Goal: Task Accomplishment & Management: Use online tool/utility

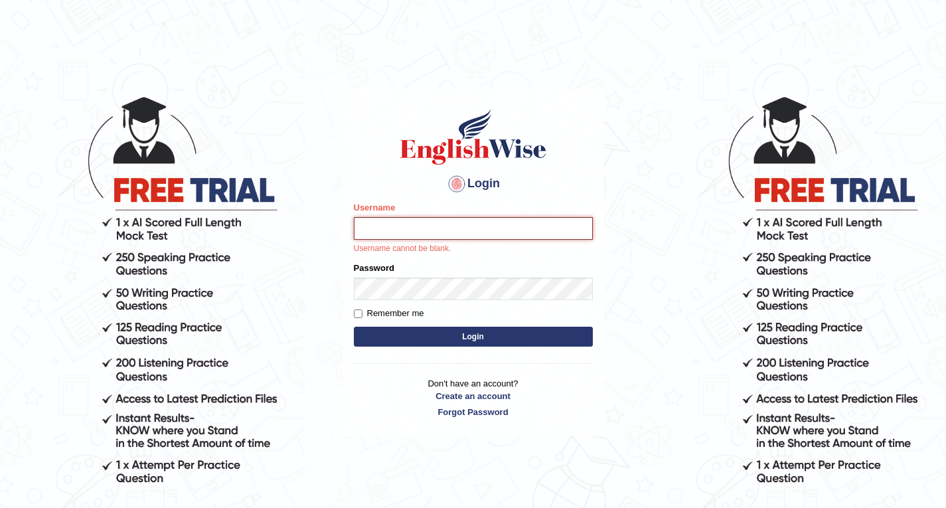
type input "Karan01"
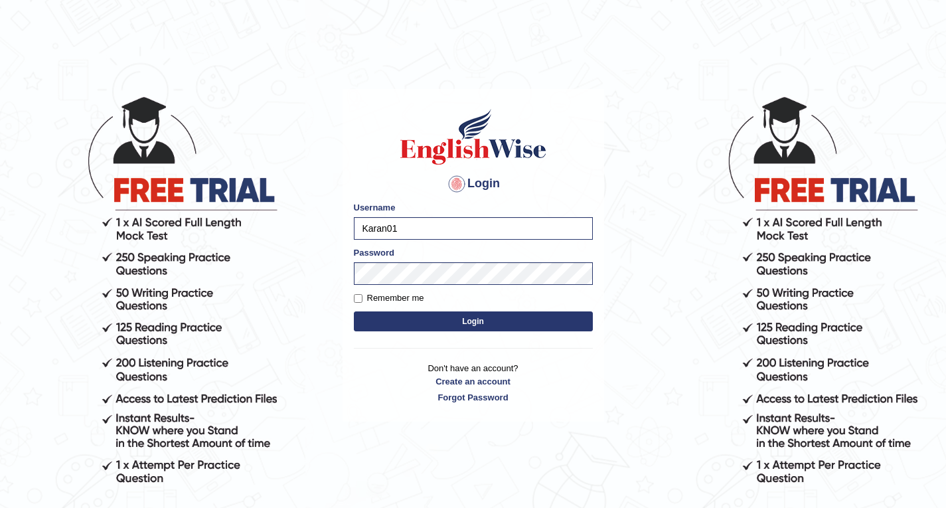
click at [469, 315] on button "Login" at bounding box center [473, 321] width 239 height 20
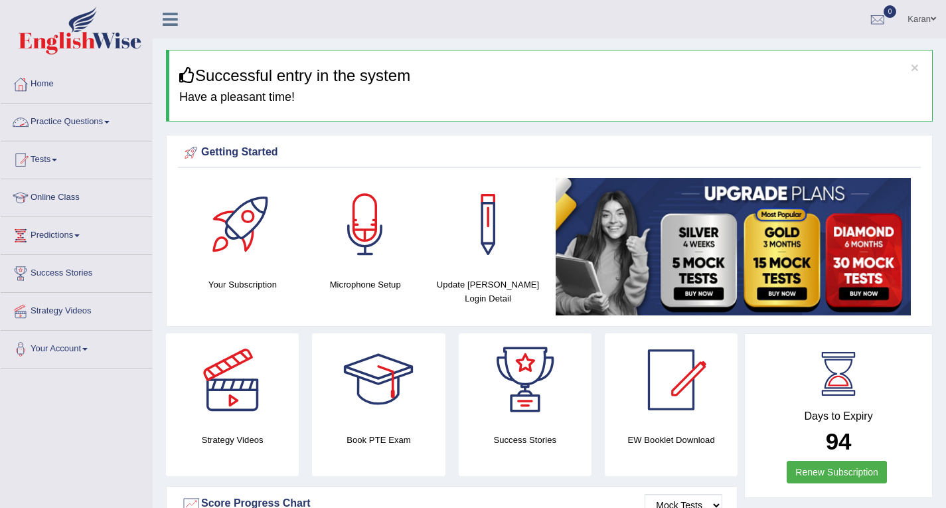
click at [76, 112] on link "Practice Questions" at bounding box center [76, 120] width 151 height 33
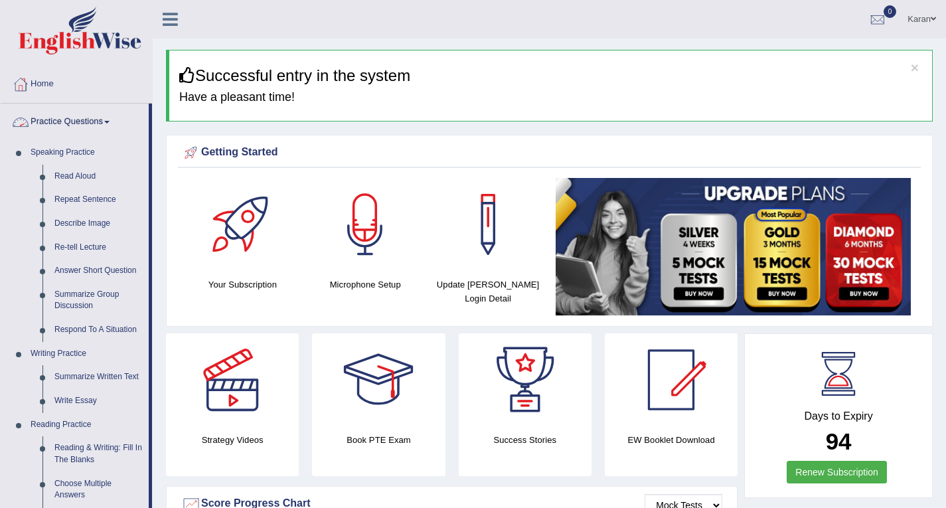
click at [78, 115] on link "Practice Questions" at bounding box center [75, 120] width 148 height 33
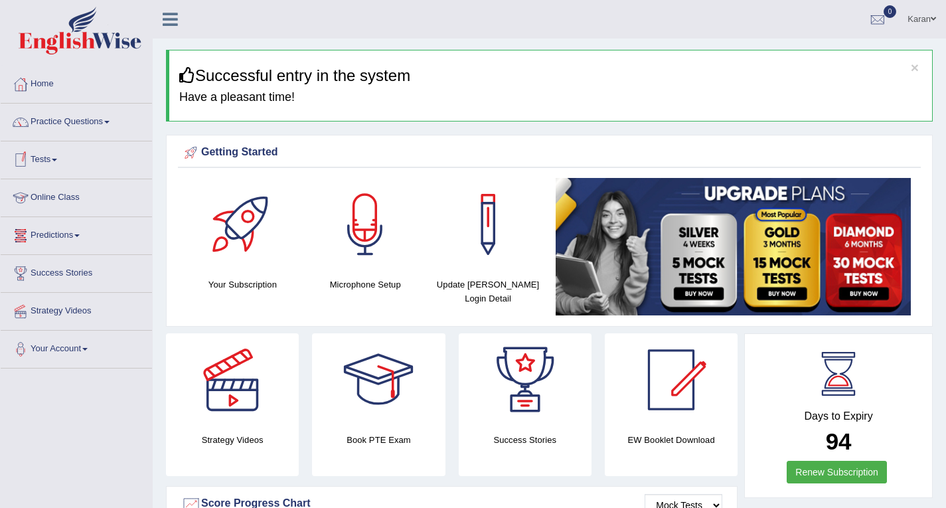
click at [54, 233] on link "Predictions" at bounding box center [76, 233] width 151 height 33
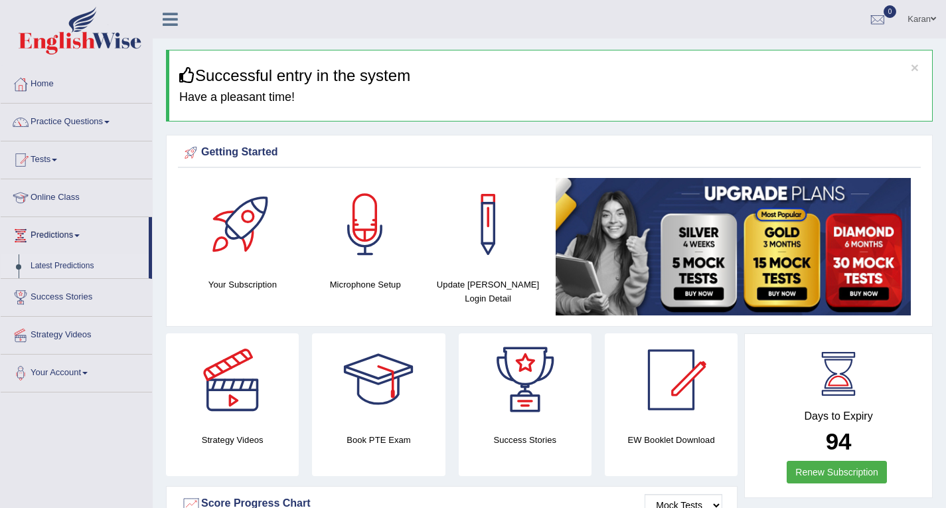
click at [52, 264] on link "Latest Predictions" at bounding box center [87, 266] width 124 height 24
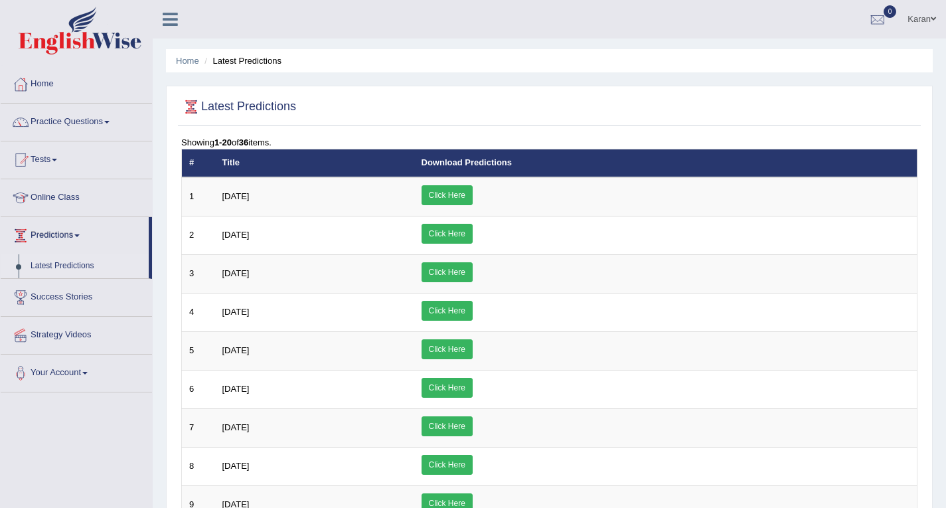
click at [66, 234] on link "Predictions" at bounding box center [75, 233] width 148 height 33
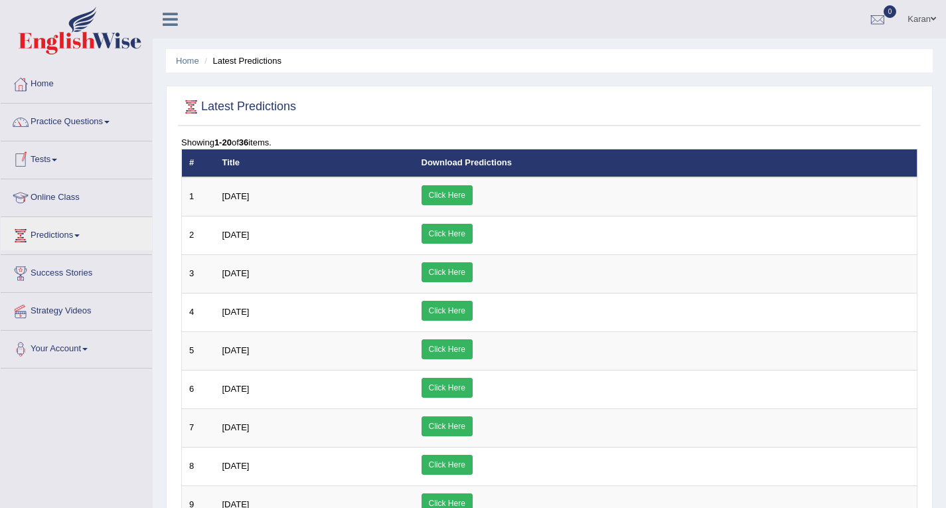
click at [50, 157] on link "Tests" at bounding box center [76, 157] width 151 height 33
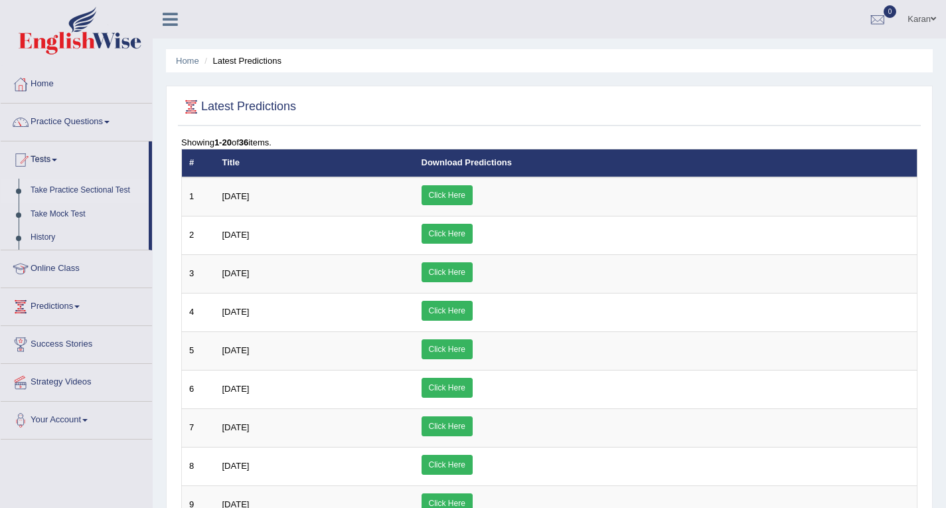
click at [56, 186] on link "Take Practice Sectional Test" at bounding box center [87, 191] width 124 height 24
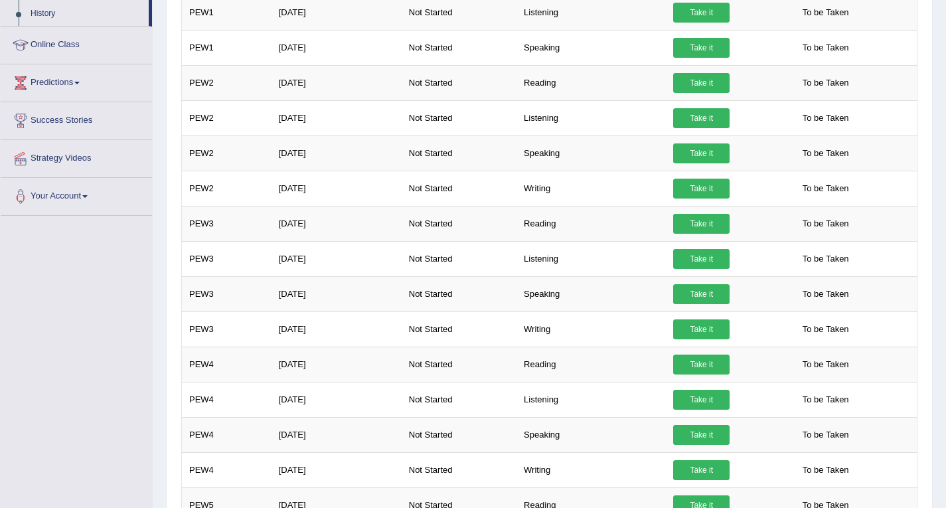
scroll to position [224, 0]
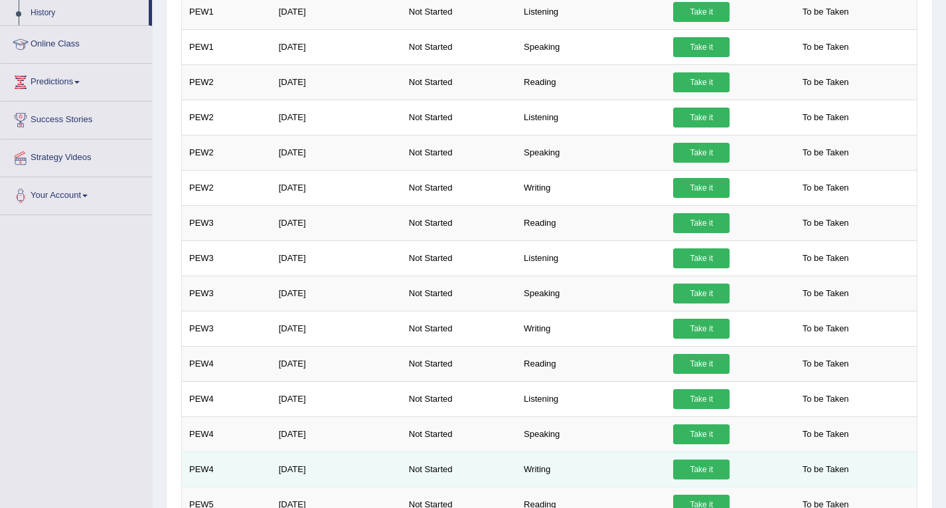
click at [884, 476] on td "To be Taken" at bounding box center [853, 468] width 129 height 35
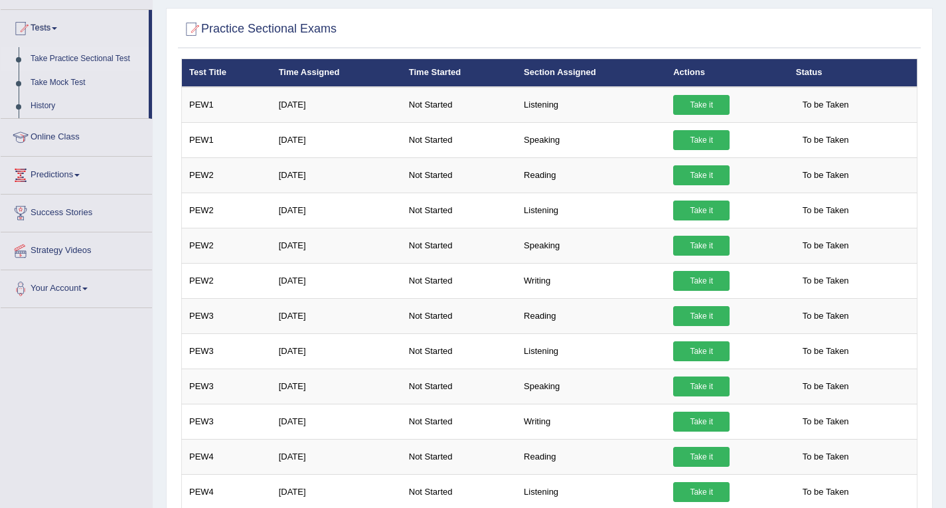
scroll to position [133, 0]
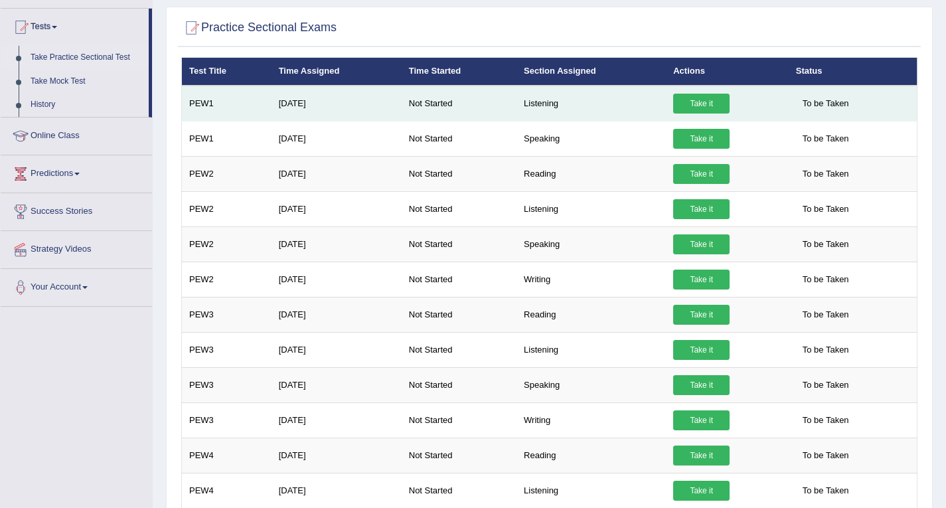
click at [705, 104] on link "Take it" at bounding box center [701, 104] width 56 height 20
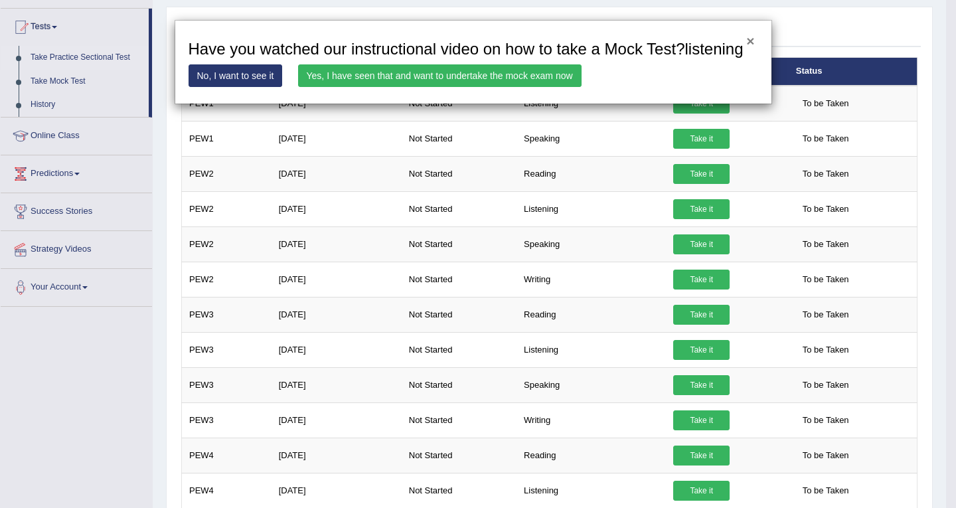
click at [753, 37] on button "×" at bounding box center [750, 41] width 8 height 14
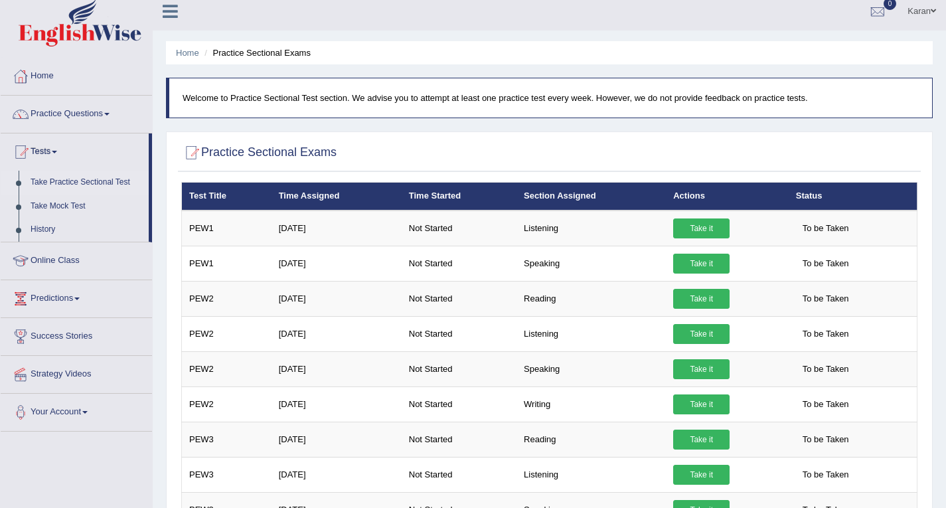
scroll to position [0, 0]
